Goal: Task Accomplishment & Management: Use online tool/utility

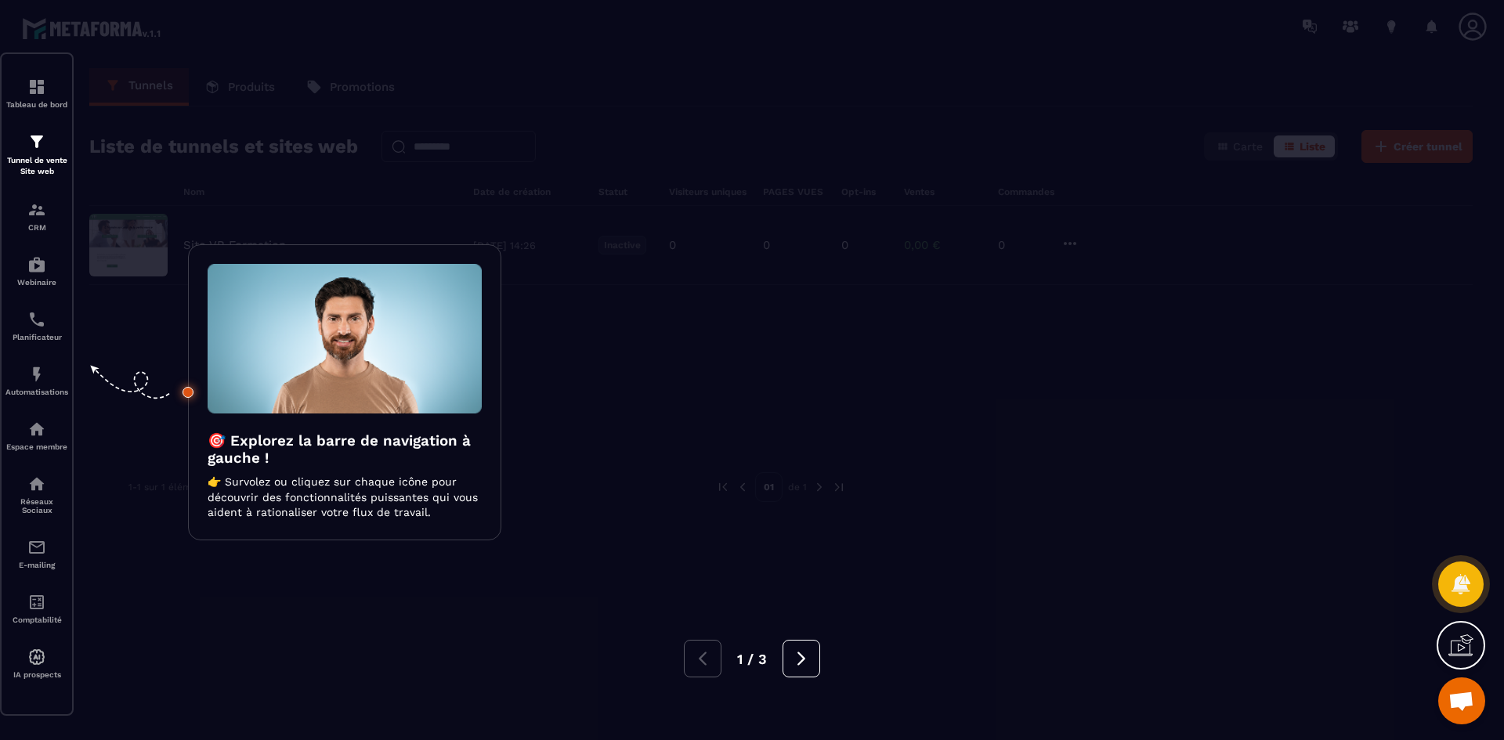
click at [818, 338] on div at bounding box center [752, 370] width 1504 height 740
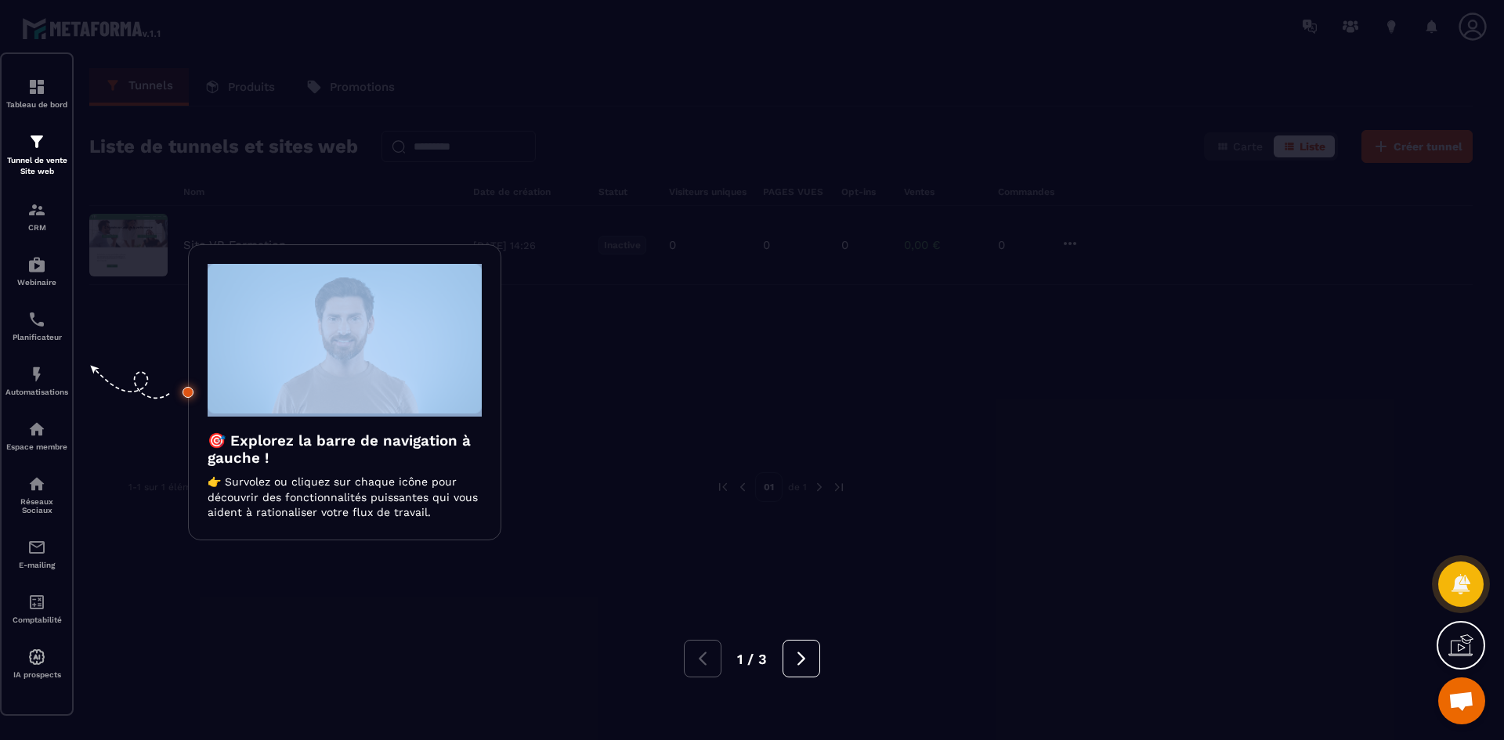
click at [818, 338] on div at bounding box center [752, 370] width 1504 height 740
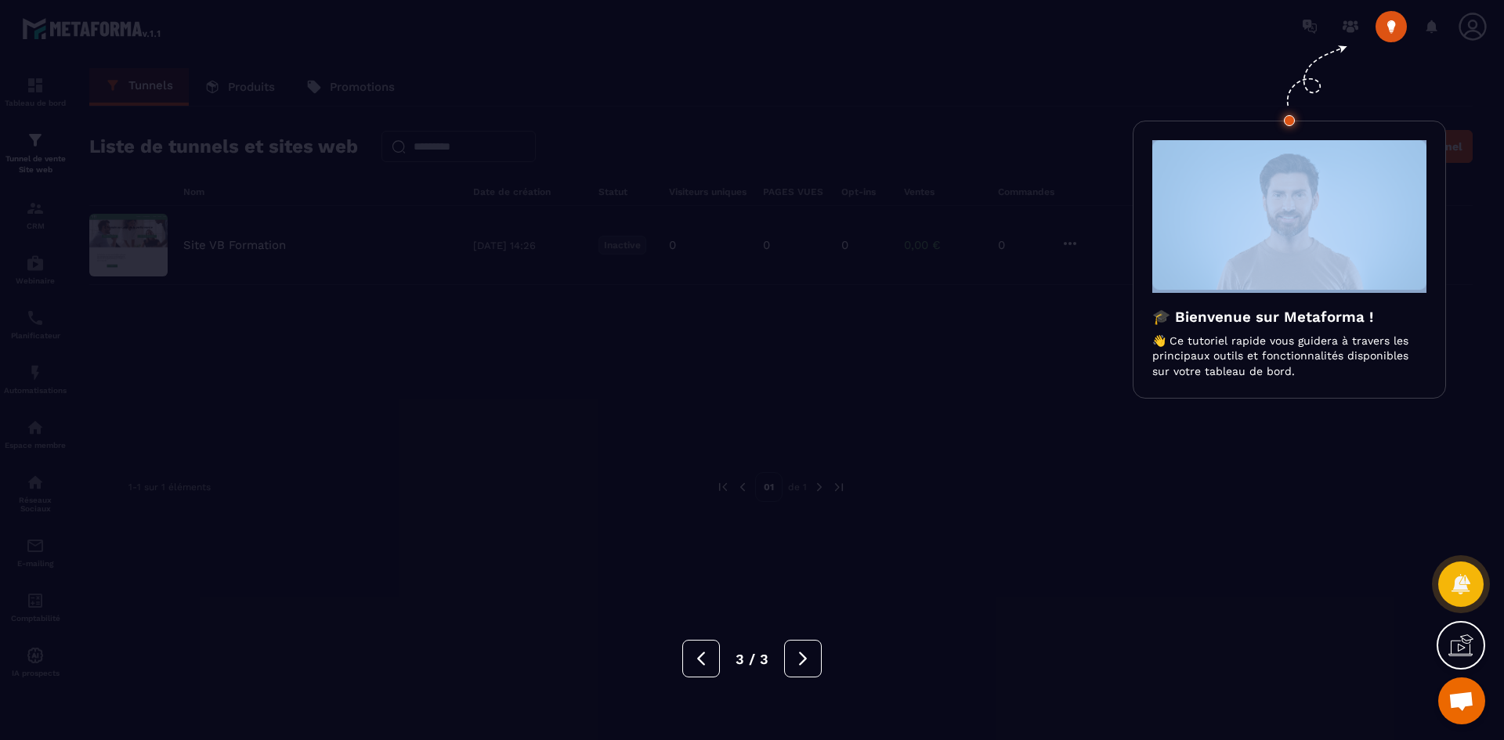
click at [817, 337] on div at bounding box center [752, 370] width 1504 height 740
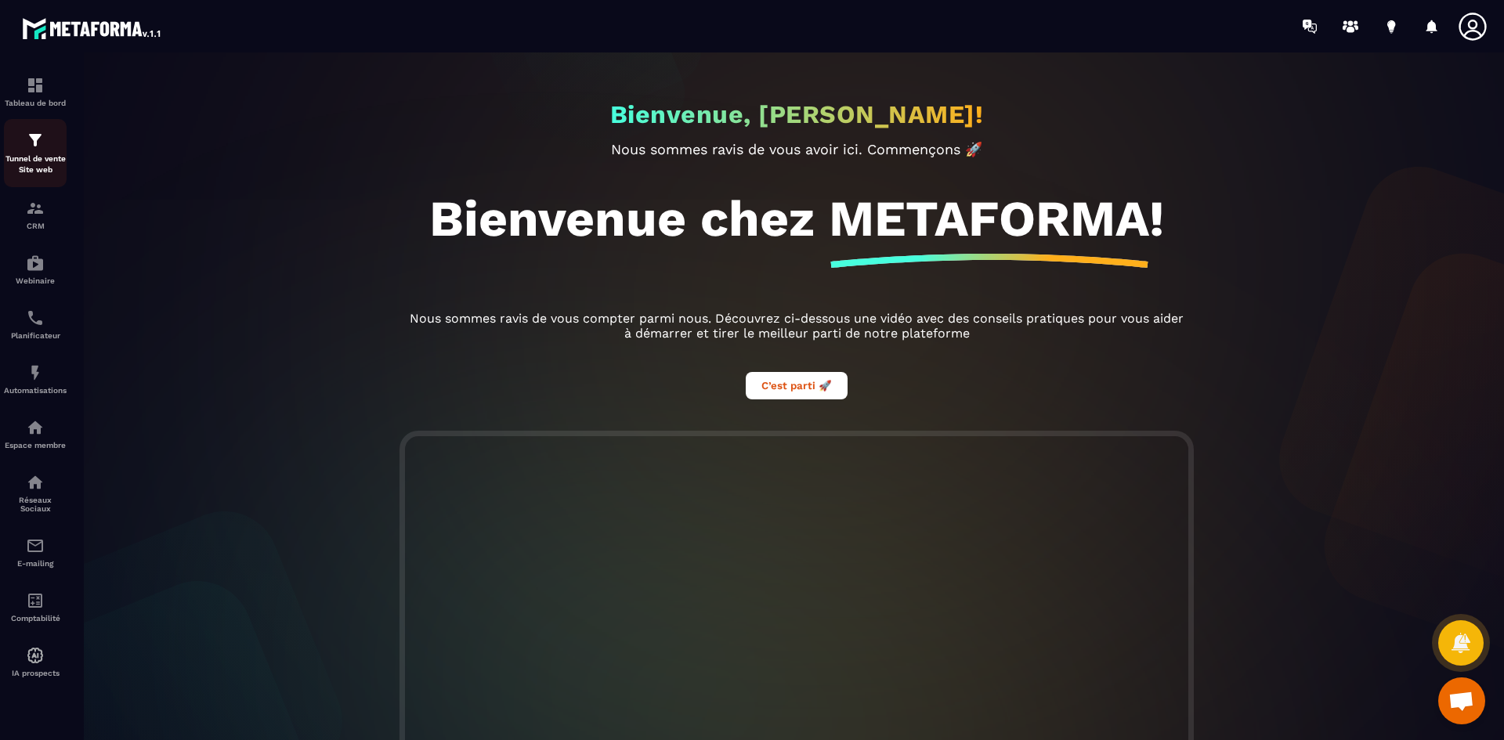
click at [35, 143] on img at bounding box center [35, 140] width 19 height 19
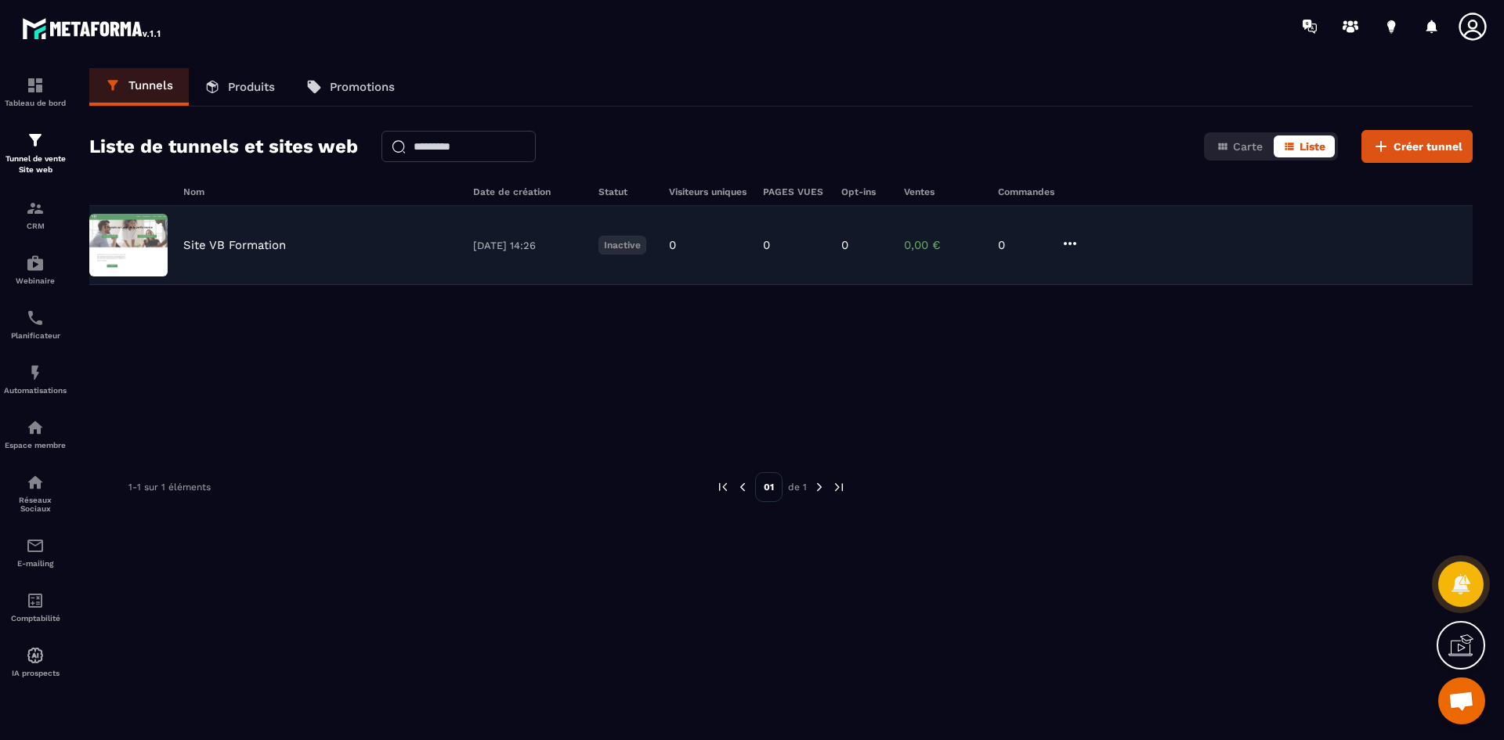
click at [433, 248] on div "Site VB Formation" at bounding box center [320, 245] width 274 height 14
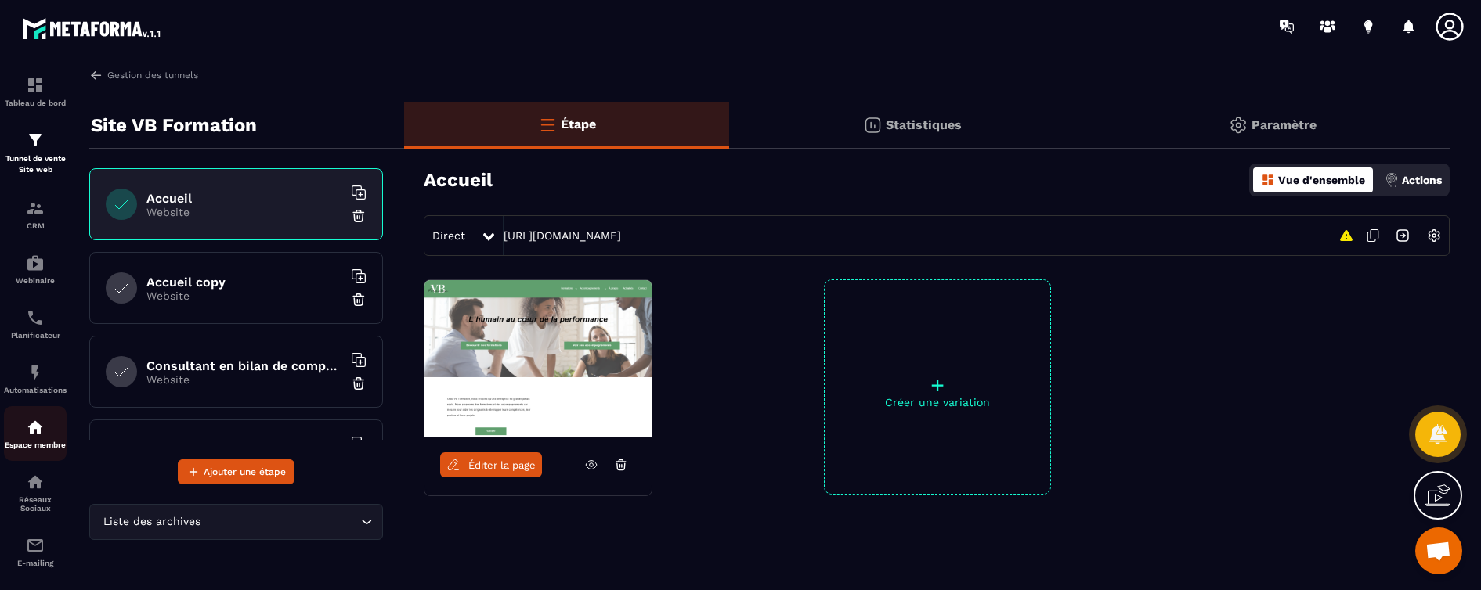
scroll to position [910, 0]
click at [509, 460] on span "Éditer la page" at bounding box center [501, 466] width 67 height 12
